Goal: Information Seeking & Learning: Learn about a topic

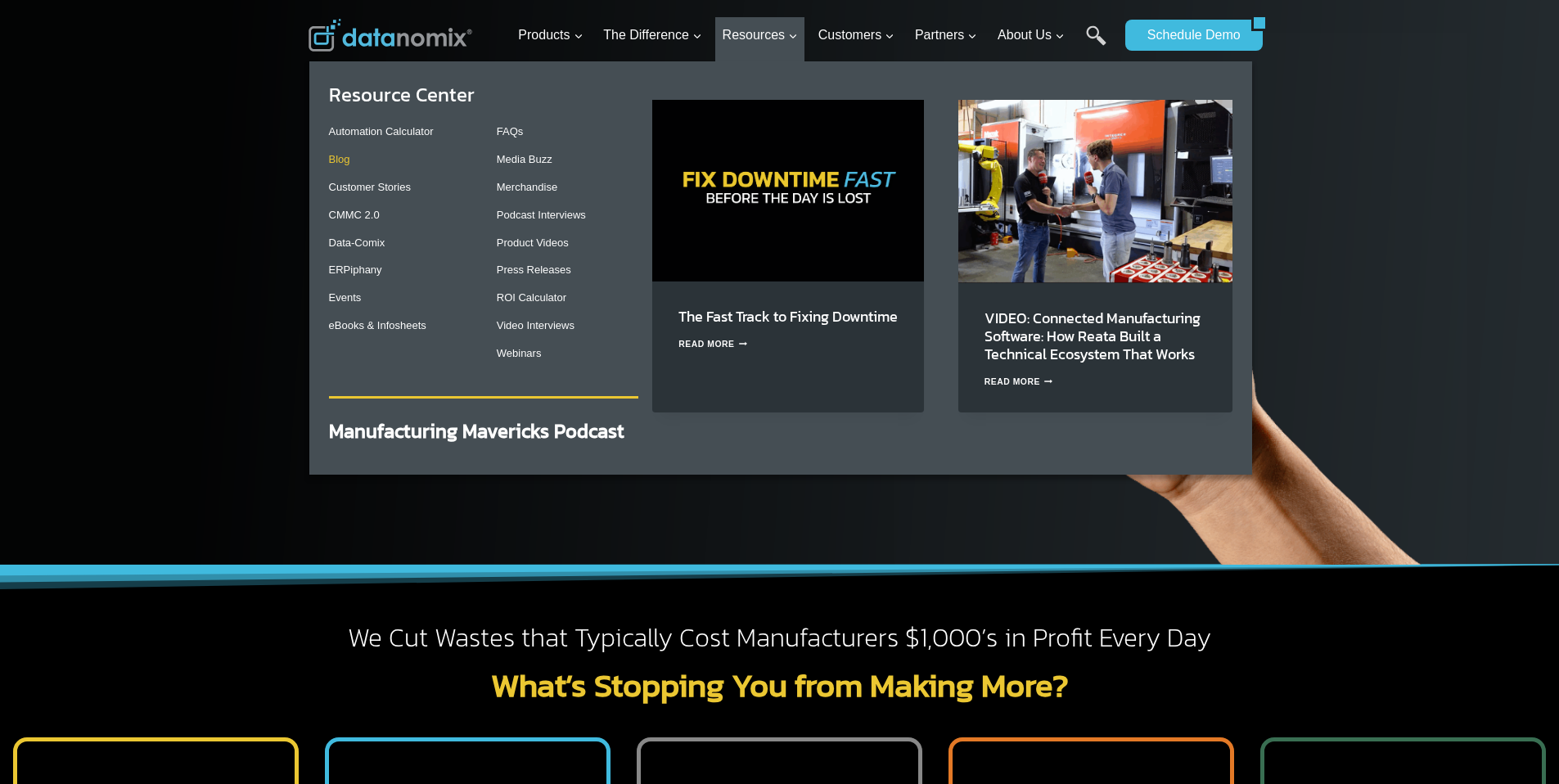
click at [345, 156] on link "Blog" at bounding box center [339, 159] width 21 height 12
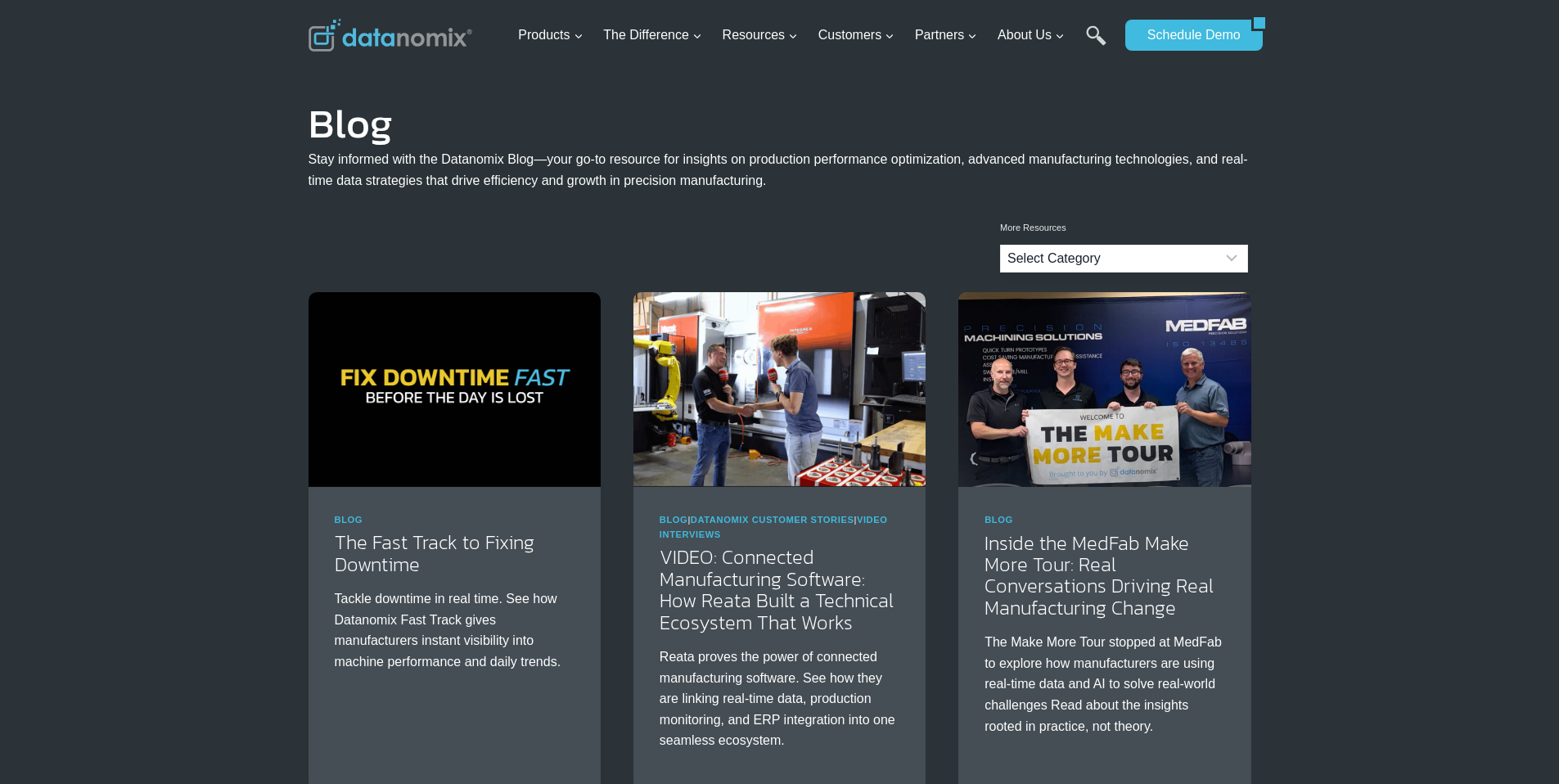
click at [1059, 262] on select "Select Category Blog Datanomix Comix Datanomix Customer Stories Datanomix Custo…" at bounding box center [1123, 258] width 248 height 28
select select "1"
click at [1000, 244] on select "Select Category Blog Datanomix Comix Datanomix Customer Stories Datanomix Custo…" at bounding box center [1123, 258] width 248 height 28
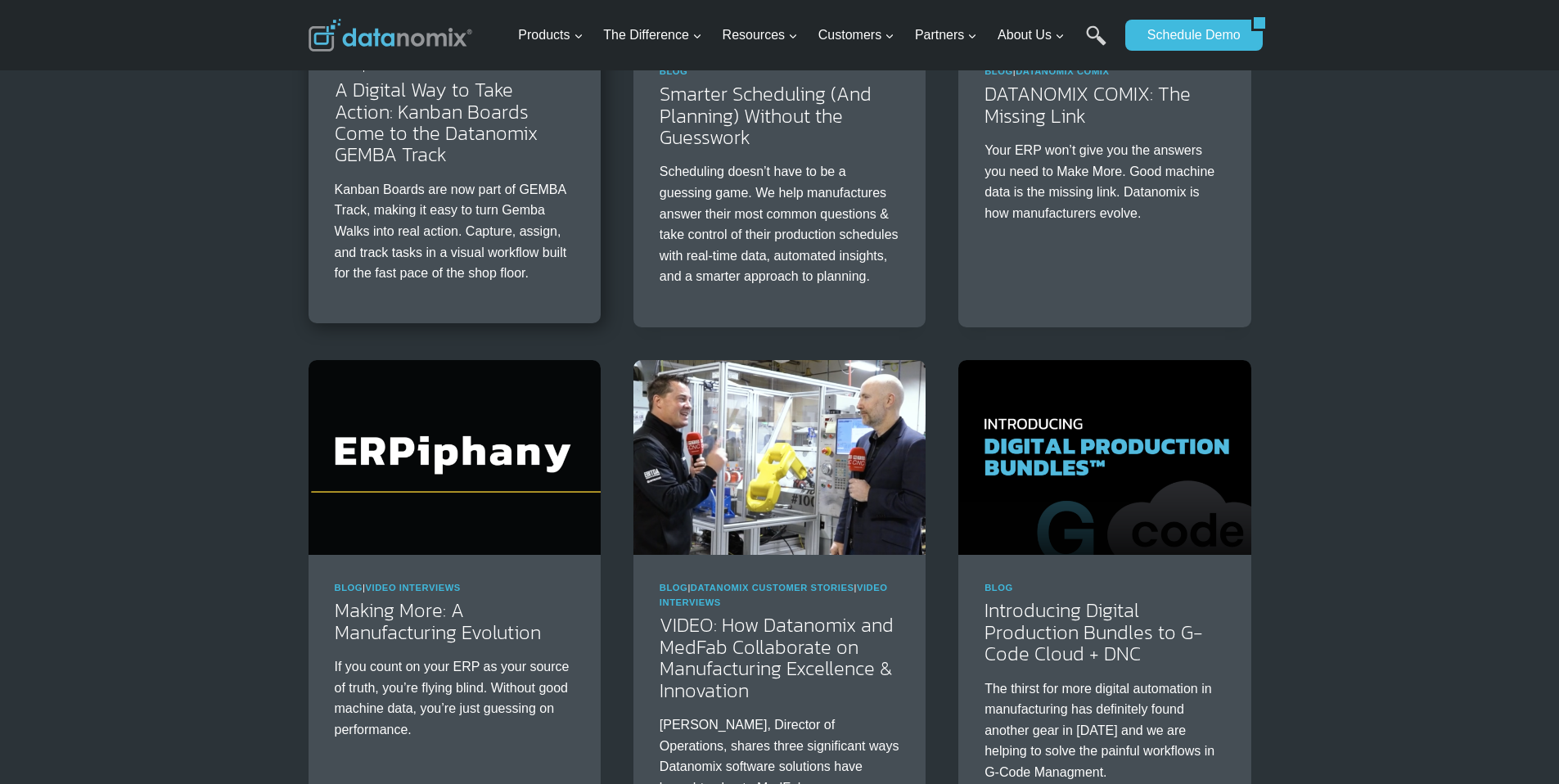
scroll to position [2528, 0]
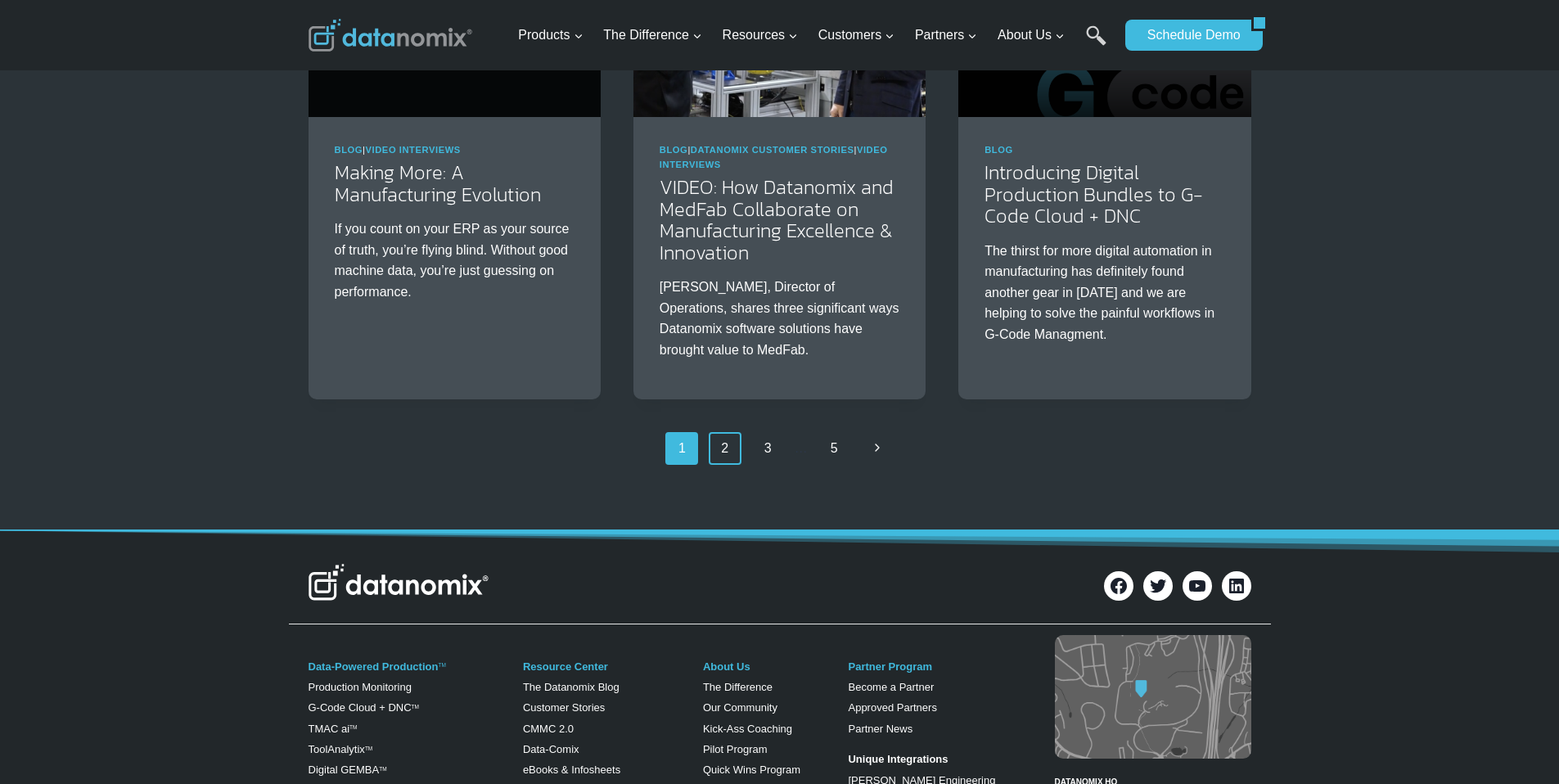
click at [737, 464] on link "2" at bounding box center [725, 448] width 33 height 33
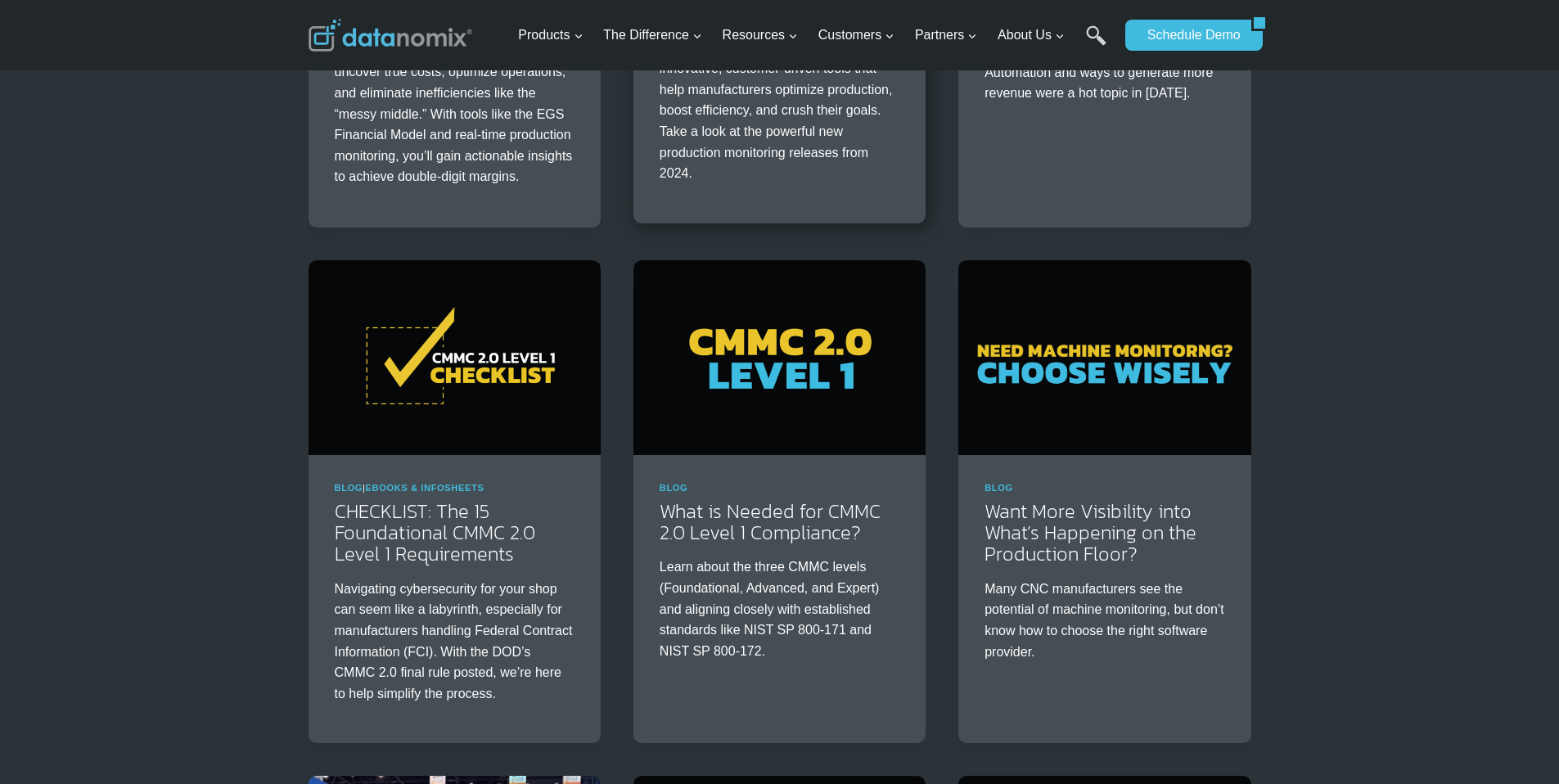
scroll to position [569, 0]
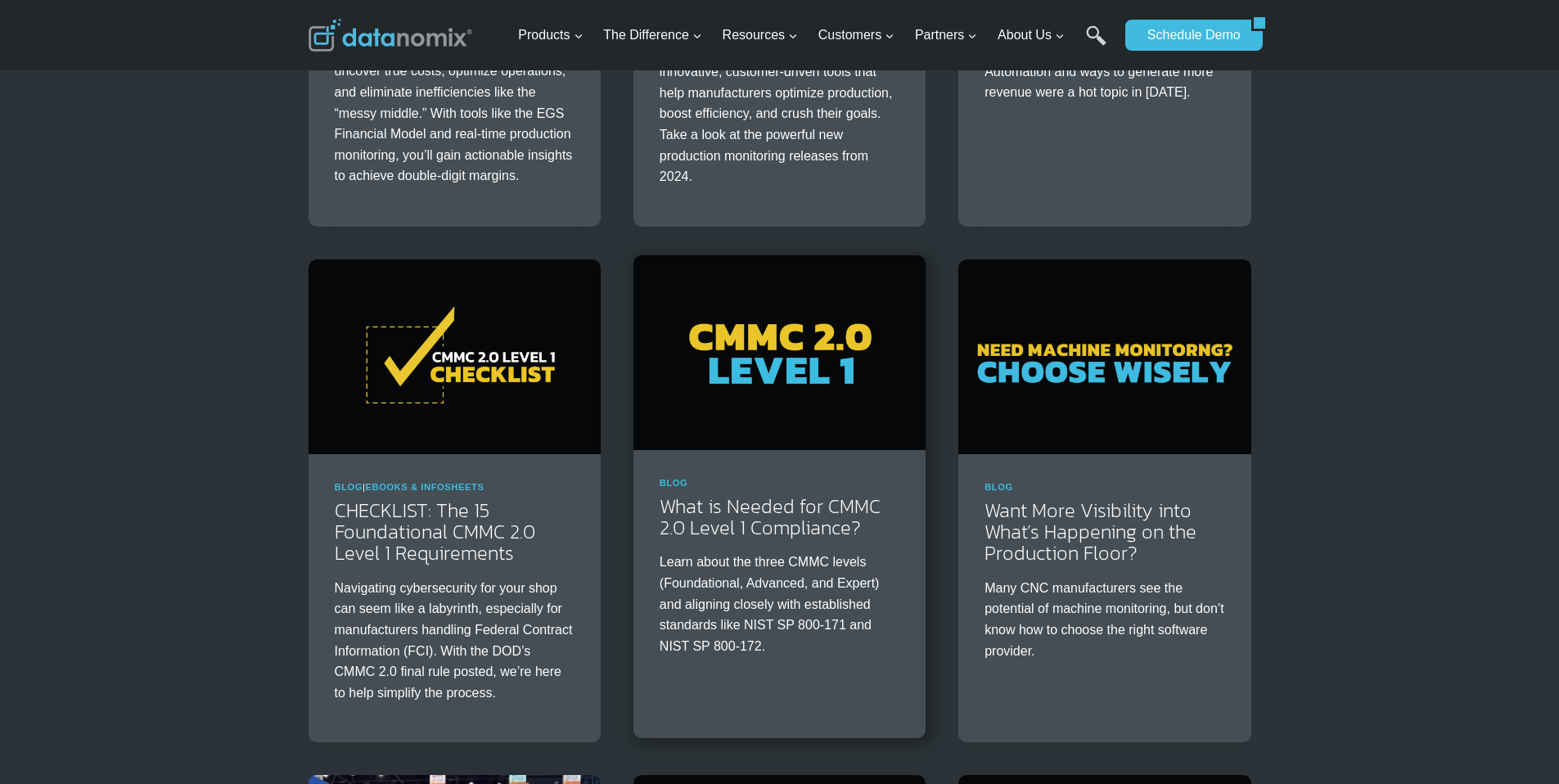
click at [691, 374] on img at bounding box center [780, 353] width 292 height 195
